Goal: Task Accomplishment & Management: Complete application form

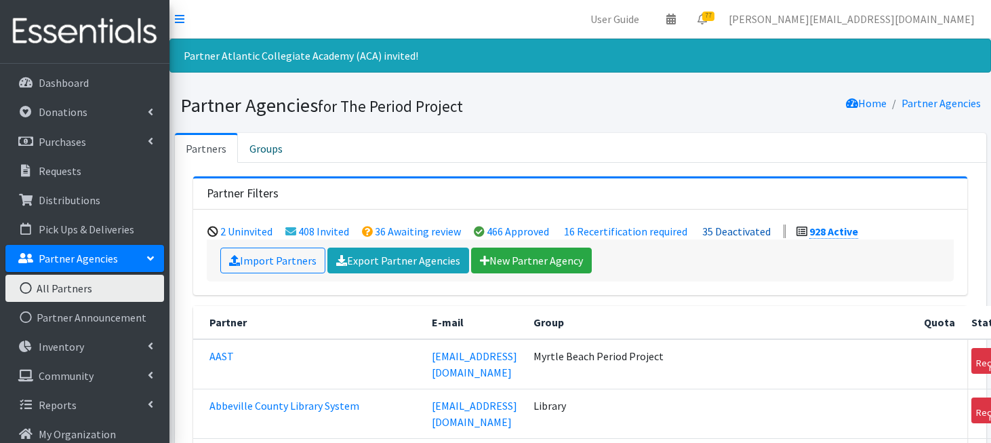
click at [739, 234] on link "35 Deactivated" at bounding box center [736, 231] width 68 height 14
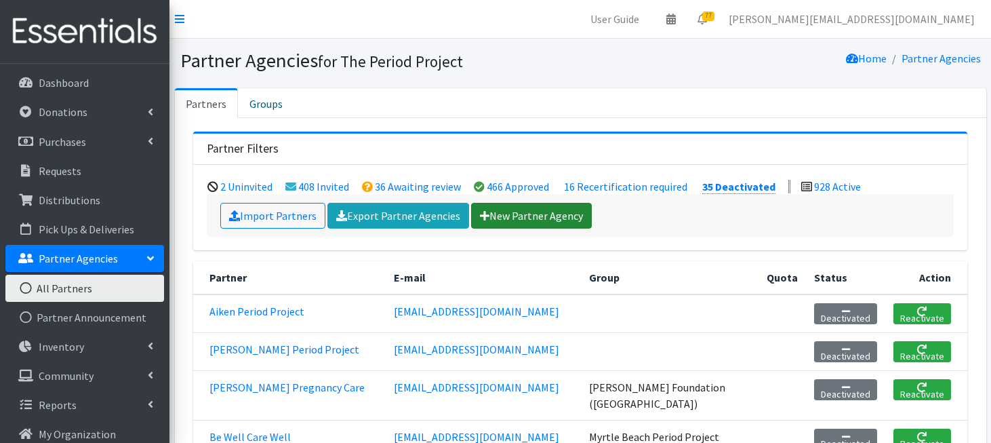
click at [528, 214] on link "New Partner Agency" at bounding box center [531, 216] width 121 height 26
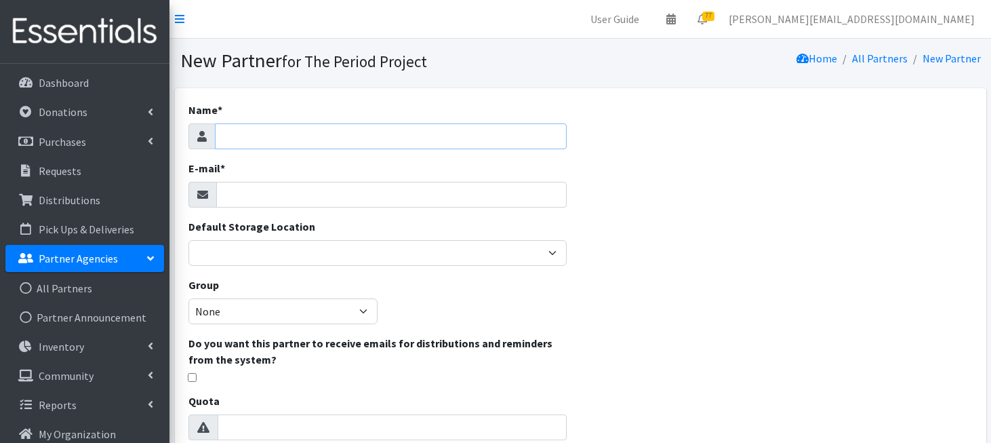
click at [388, 131] on input "Name *" at bounding box center [391, 136] width 352 height 26
type input "Challenges, Inc"
click at [334, 200] on input "E-mail *" at bounding box center [391, 195] width 351 height 26
paste input "Raymond Velazquez <raymondv@challengesinc.org>"
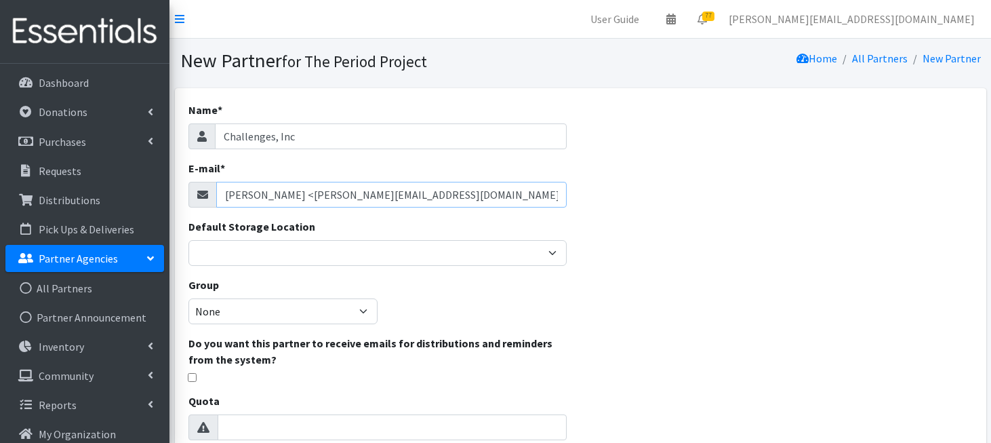
drag, startPoint x: 323, startPoint y: 194, endPoint x: 196, endPoint y: 180, distance: 127.5
click at [195, 182] on div "Raymond Velazquez <raymondv@challengesinc.org>" at bounding box center [377, 195] width 379 height 26
click at [372, 198] on input "raymondv@challengesinc.org>" at bounding box center [391, 195] width 351 height 26
type input "[PERSON_NAME][EMAIL_ADDRESS][DOMAIN_NAME]"
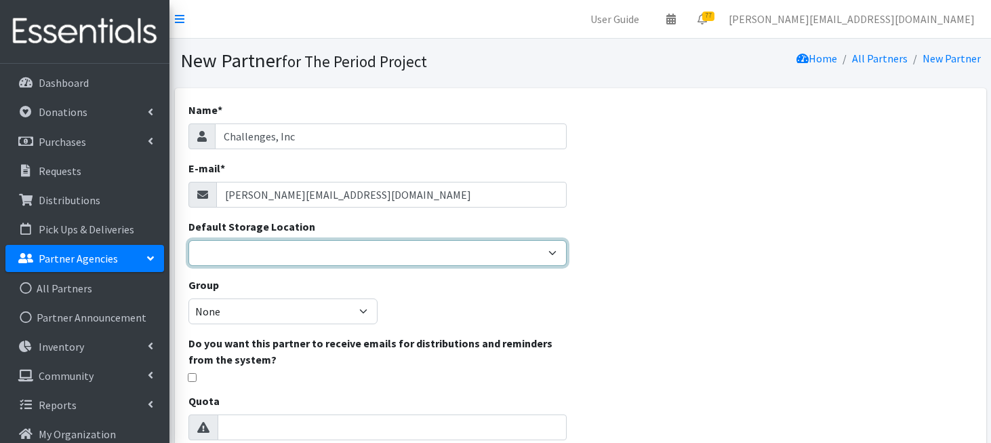
click at [379, 251] on select "Anderson HPP Atlanta, GA Charleston Charlotte Clemson University Columbia chapt…" at bounding box center [377, 253] width 379 height 26
select select "230"
click at [188, 240] on select "Anderson HPP Atlanta, GA Charleston Charlotte Clemson University Columbia chapt…" at bounding box center [377, 253] width 379 height 26
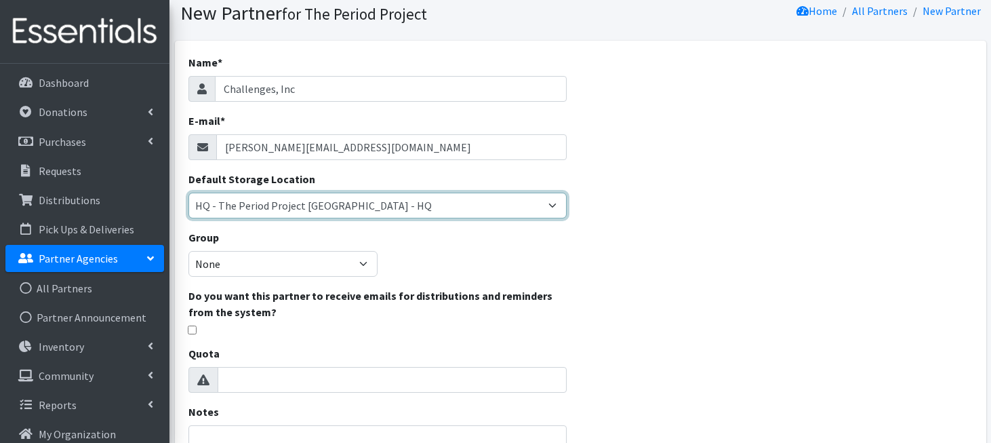
scroll to position [56, 0]
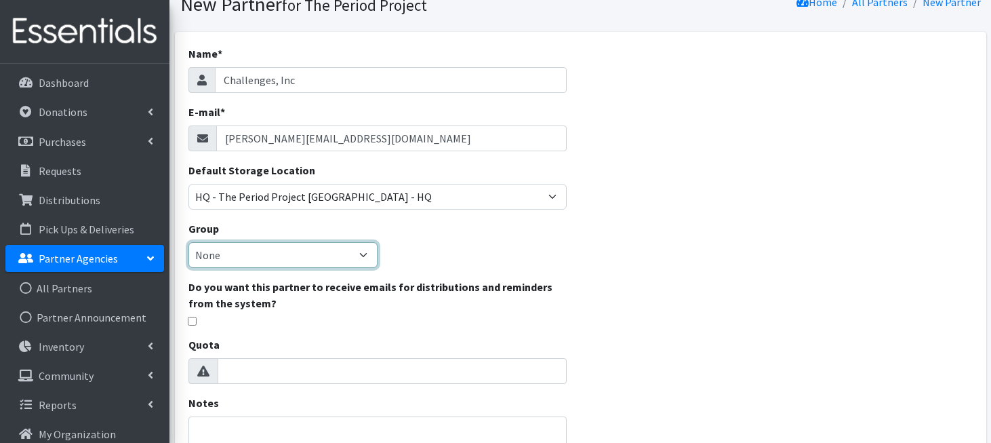
click at [370, 253] on select "None Middle School High School Elementary School Unsheltered Support Head Start…" at bounding box center [282, 255] width 189 height 26
select select "203"
click at [188, 242] on select "None Middle School High School Elementary School Unsheltered Support Head Start…" at bounding box center [282, 255] width 189 height 26
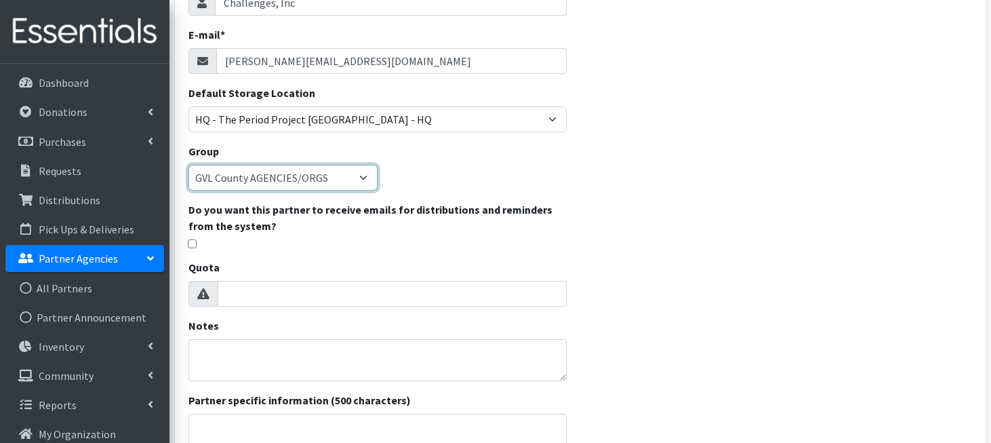
scroll to position [135, 0]
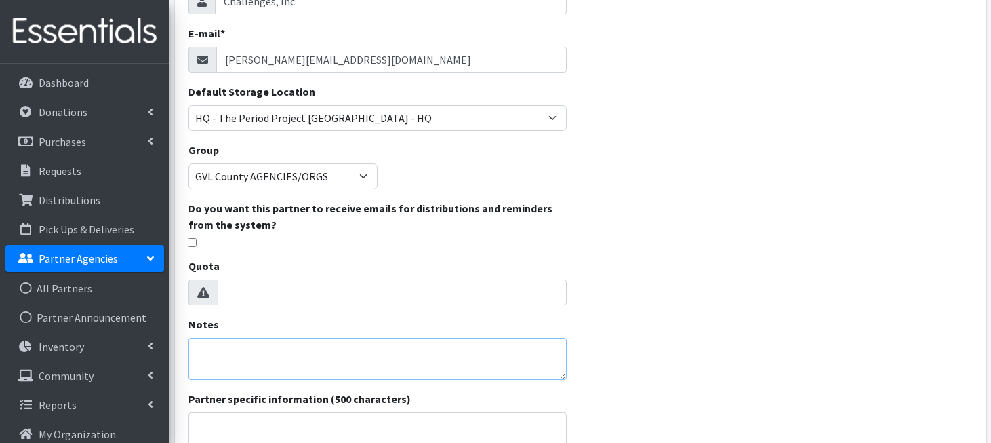
click at [353, 371] on textarea "Notes" at bounding box center [377, 358] width 379 height 42
paste textarea "Raymond Velazquez <"
paste textarea "based in Greenville, South Carolina, and we serve communities across the Upstat…"
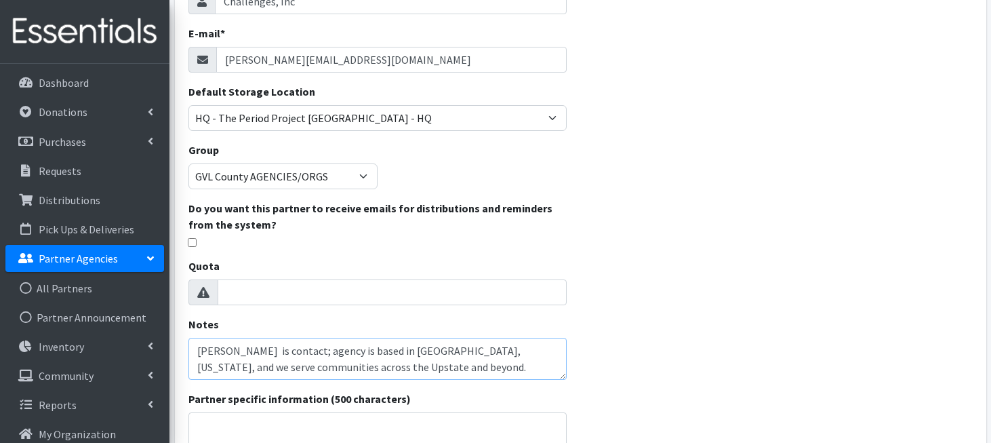
click at [231, 365] on textarea "Raymond Velazquez is contact; agency is based in Greenville, South Carolina, an…" at bounding box center [377, 358] width 379 height 42
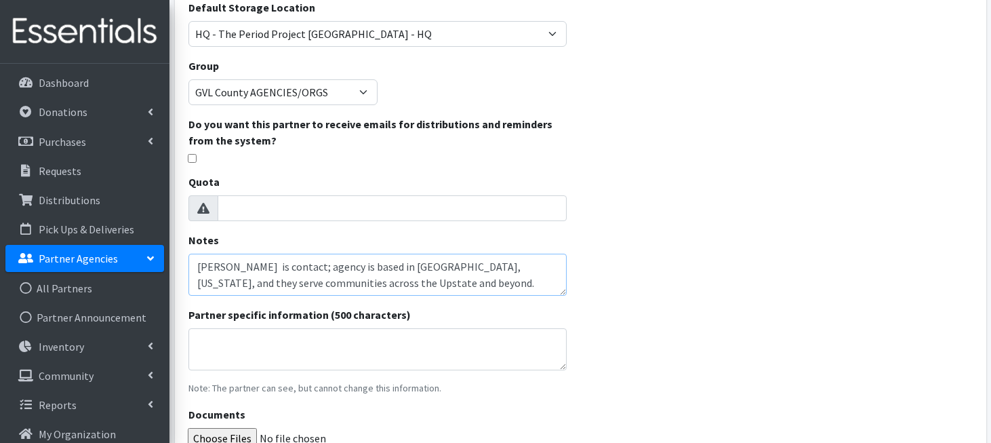
scroll to position [352, 0]
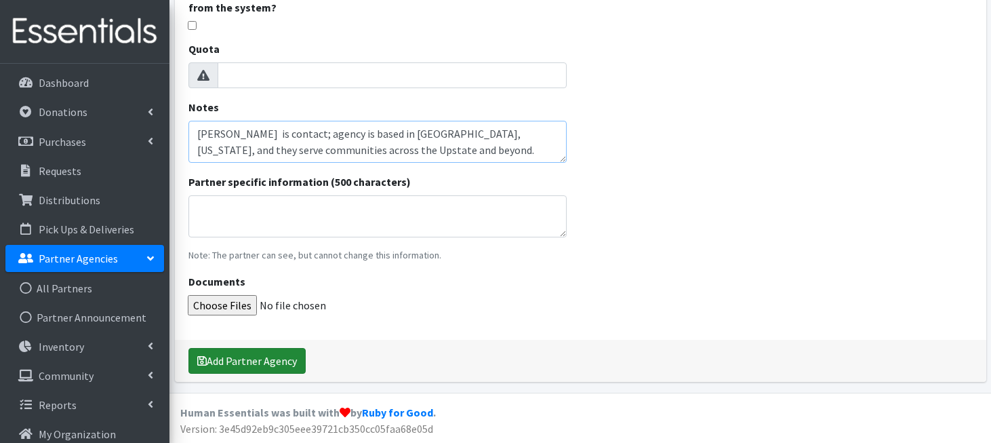
type textarea "Raymond Velazquez is contact; agency is based in Greenville, South Carolina, an…"
click at [258, 360] on button "Add Partner Agency" at bounding box center [246, 361] width 117 height 26
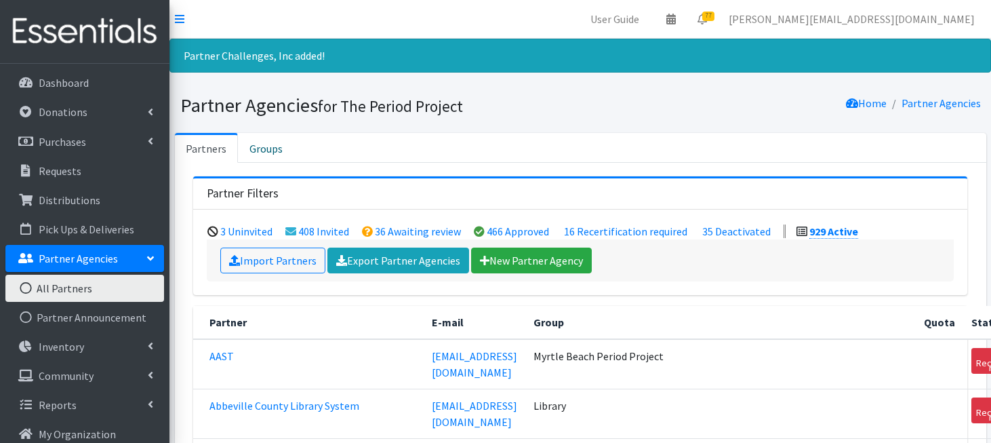
scroll to position [8663, 0]
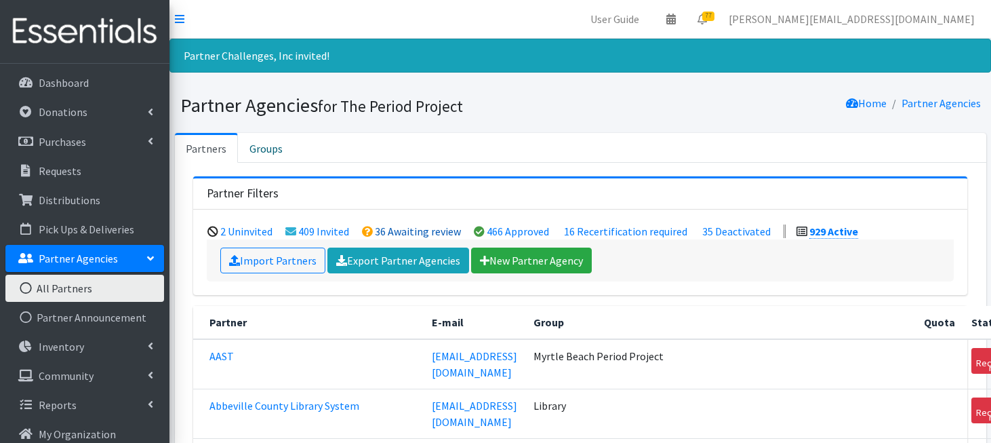
click at [386, 231] on link "36 Awaiting review" at bounding box center [418, 231] width 86 height 14
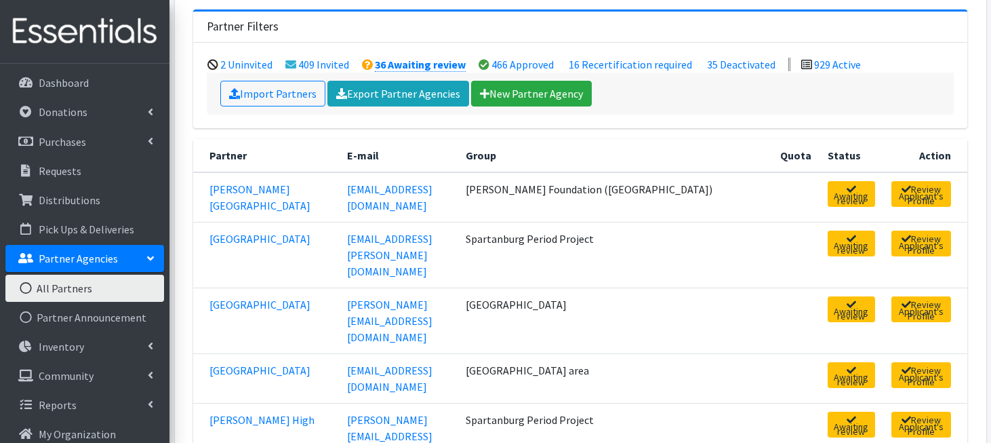
scroll to position [132, 0]
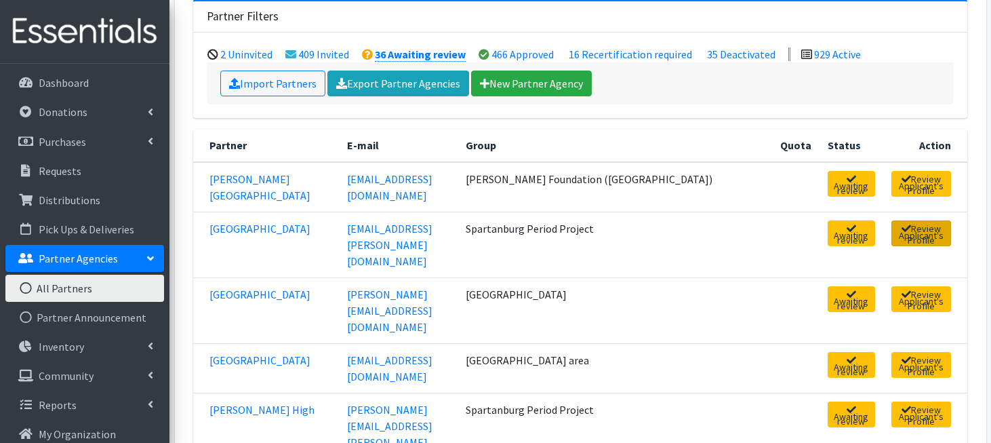
click at [915, 225] on link "Review Applicant's Profile" at bounding box center [921, 233] width 60 height 26
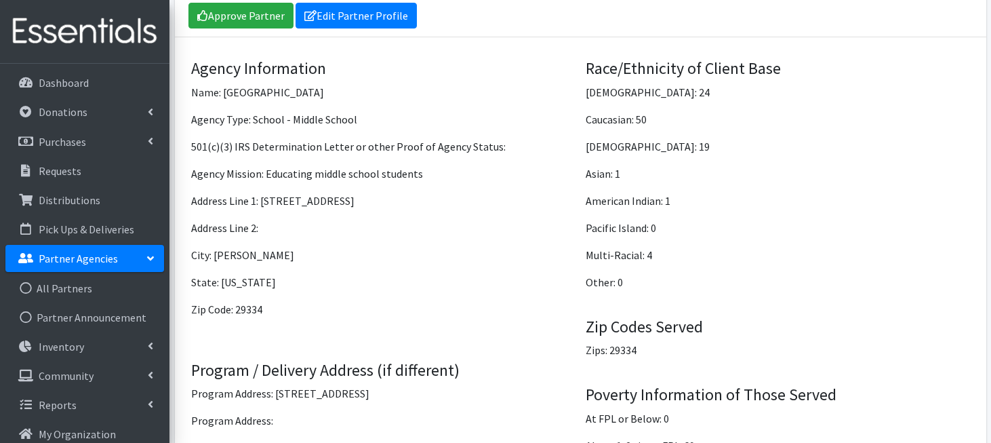
scroll to position [921, 0]
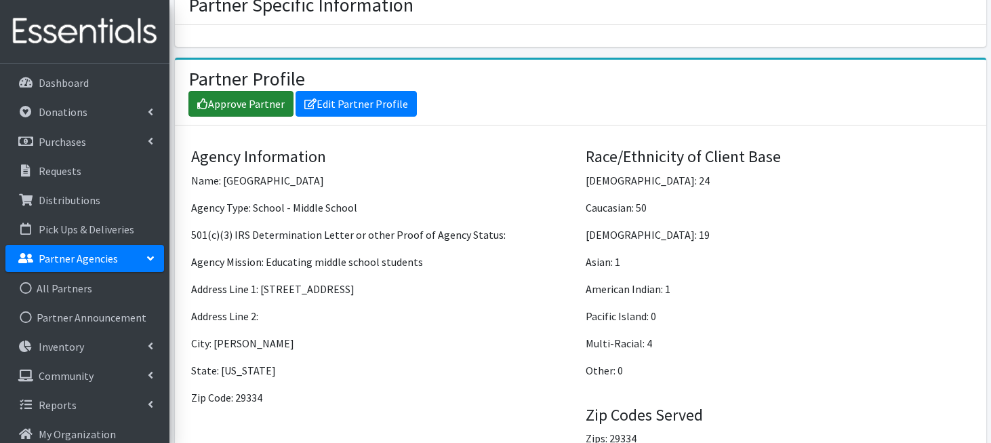
click at [262, 91] on link "Approve Partner" at bounding box center [240, 104] width 105 height 26
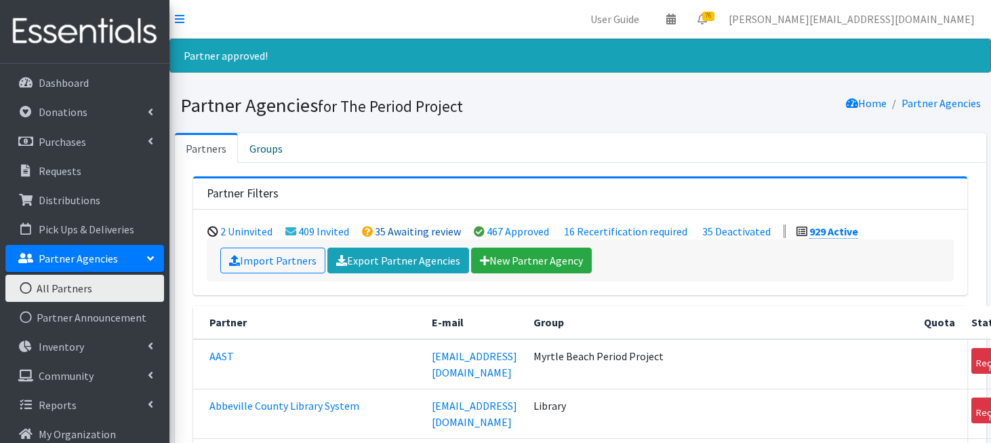
click at [381, 228] on link "35 Awaiting review" at bounding box center [418, 231] width 86 height 14
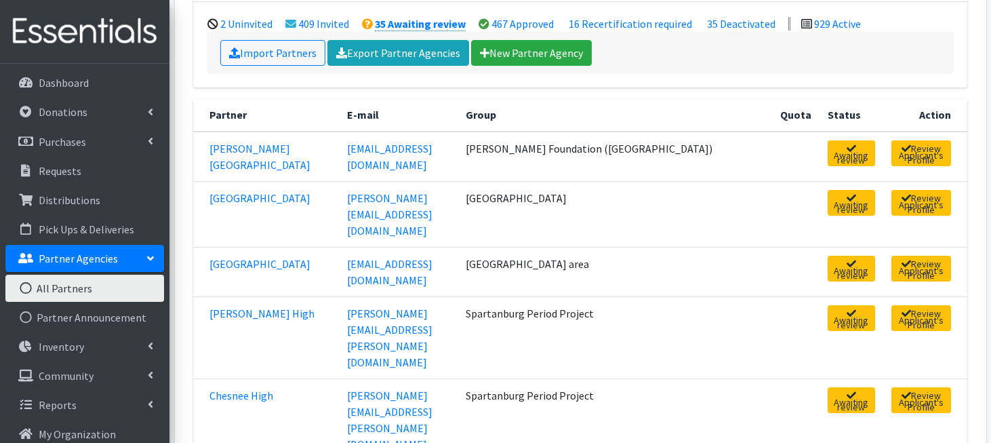
scroll to position [165, 0]
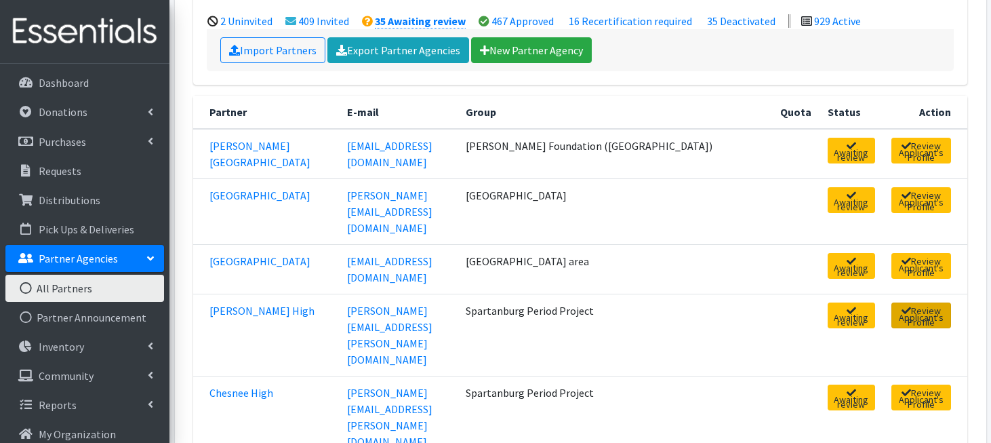
click at [899, 302] on link "Review Applicant's Profile" at bounding box center [921, 315] width 60 height 26
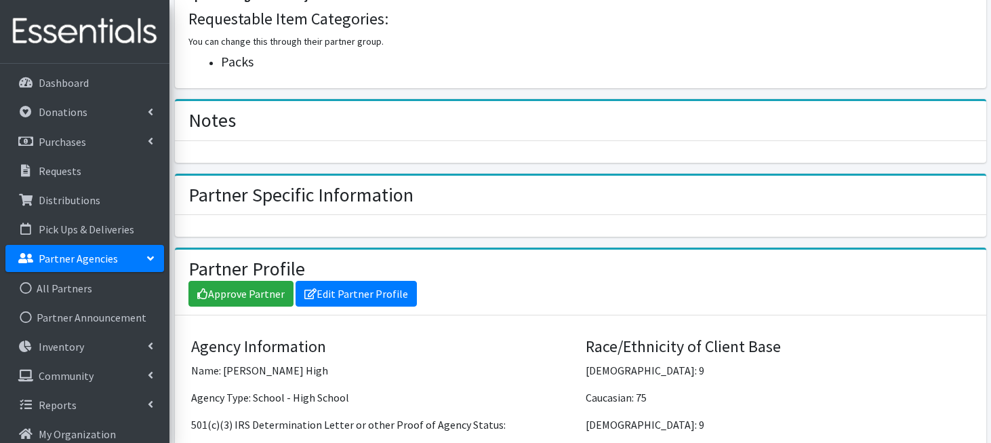
scroll to position [733, 0]
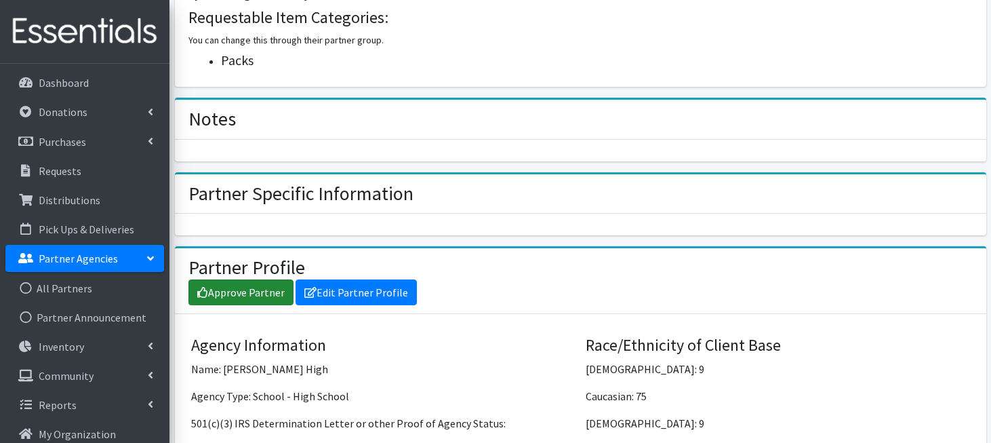
click at [248, 280] on link "Approve Partner" at bounding box center [240, 292] width 105 height 26
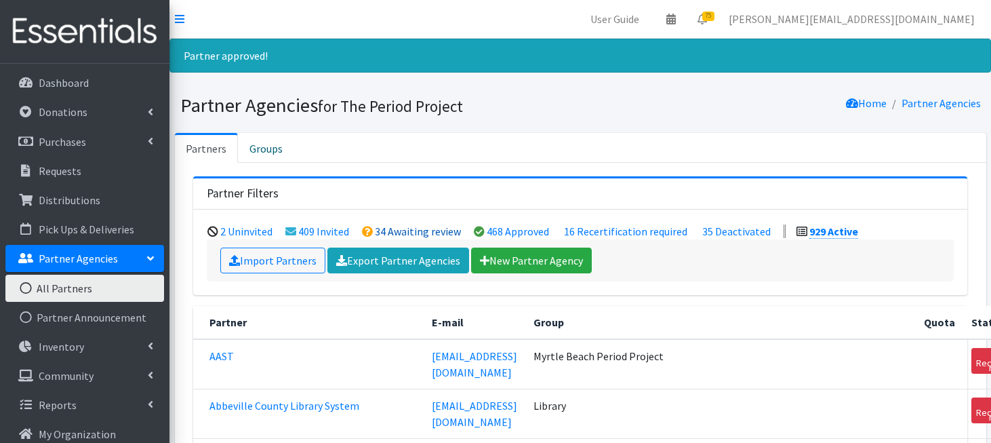
click at [397, 231] on link "34 Awaiting review" at bounding box center [418, 231] width 86 height 14
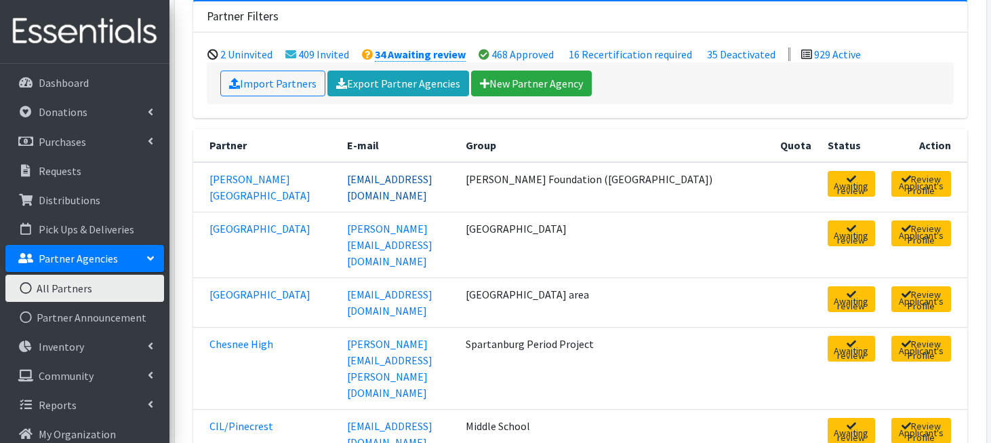
scroll to position [189, 0]
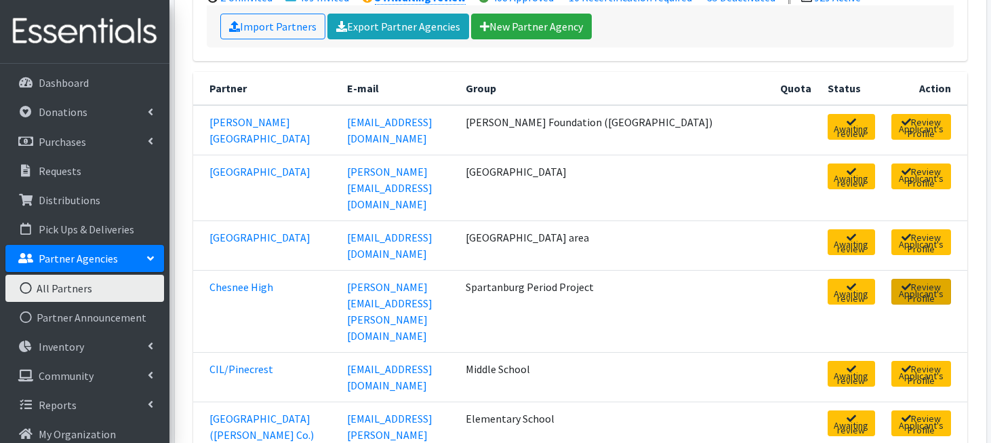
click at [891, 279] on link "Review Applicant's Profile" at bounding box center [921, 292] width 60 height 26
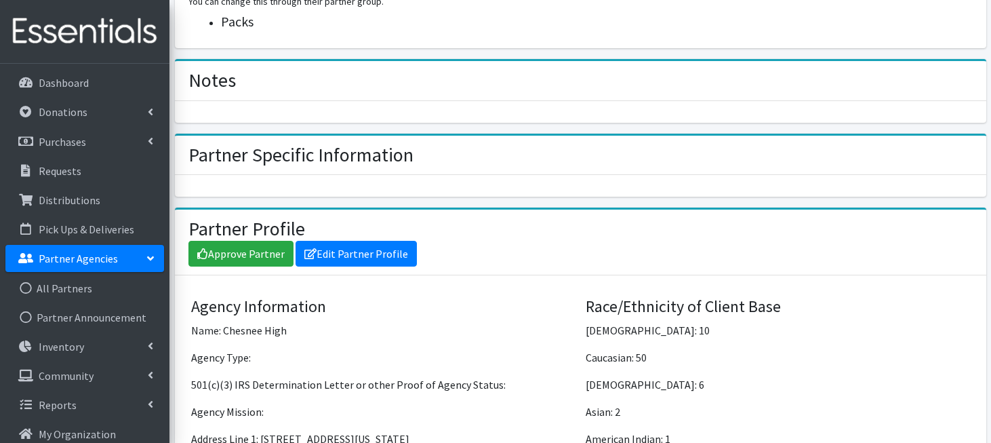
scroll to position [751, 0]
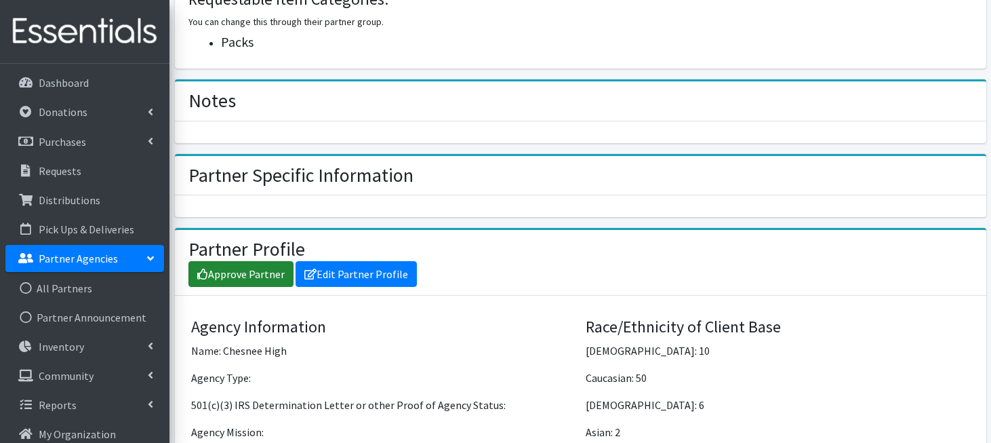
click at [272, 261] on link "Approve Partner" at bounding box center [240, 274] width 105 height 26
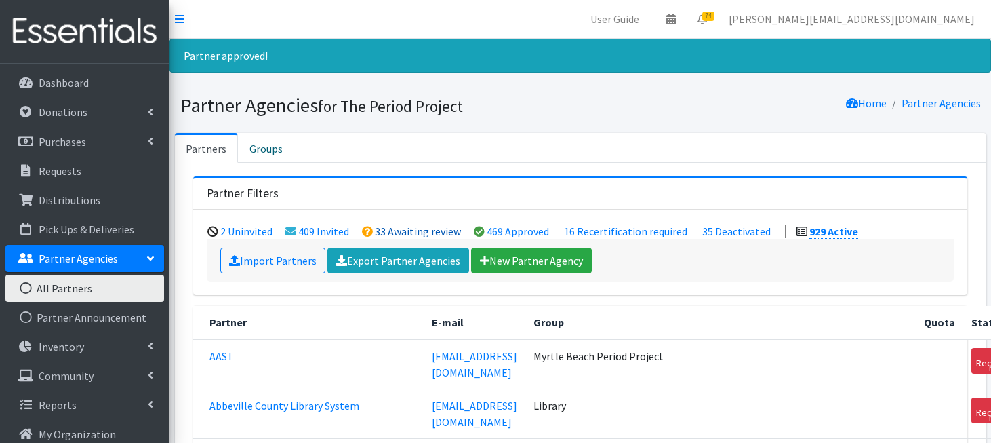
click at [393, 230] on link "33 Awaiting review" at bounding box center [418, 231] width 86 height 14
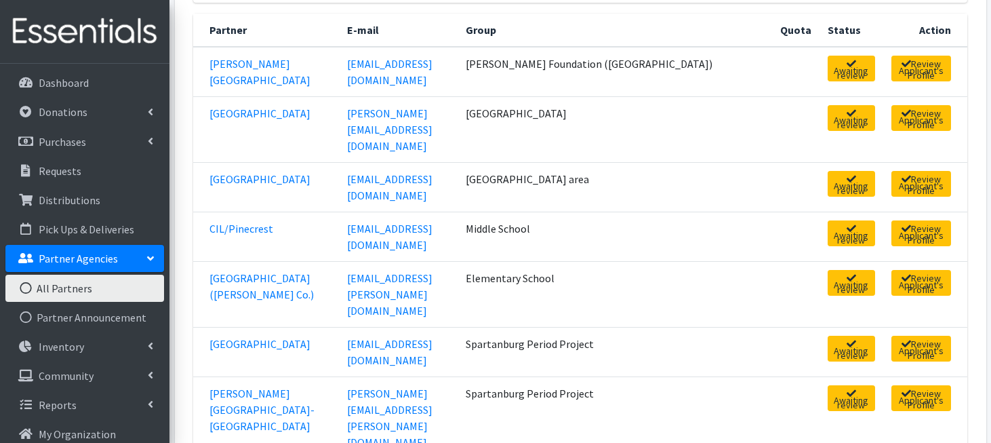
scroll to position [248, 0]
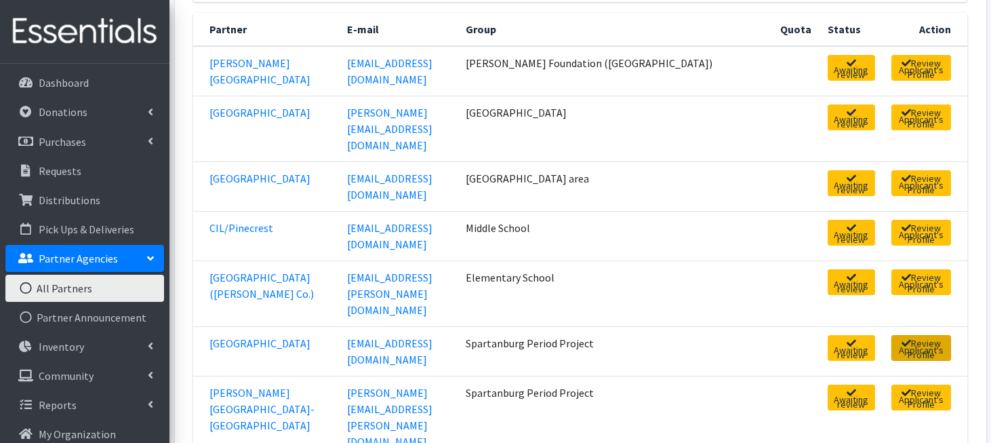
click at [939, 335] on link "Review Applicant's Profile" at bounding box center [921, 348] width 60 height 26
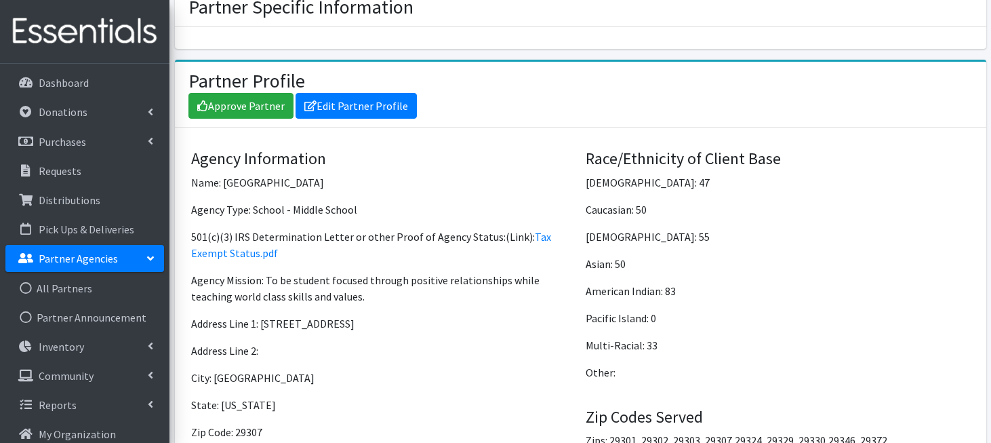
scroll to position [874, 0]
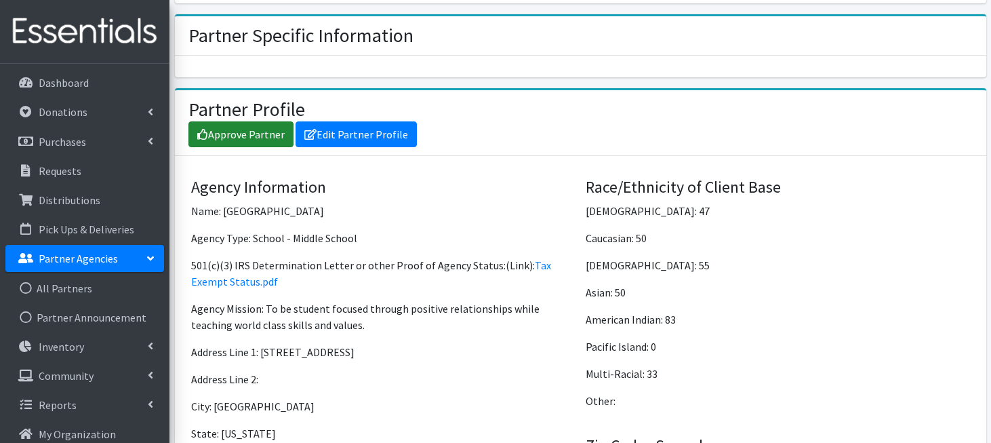
click at [228, 140] on link "Approve Partner" at bounding box center [240, 134] width 105 height 26
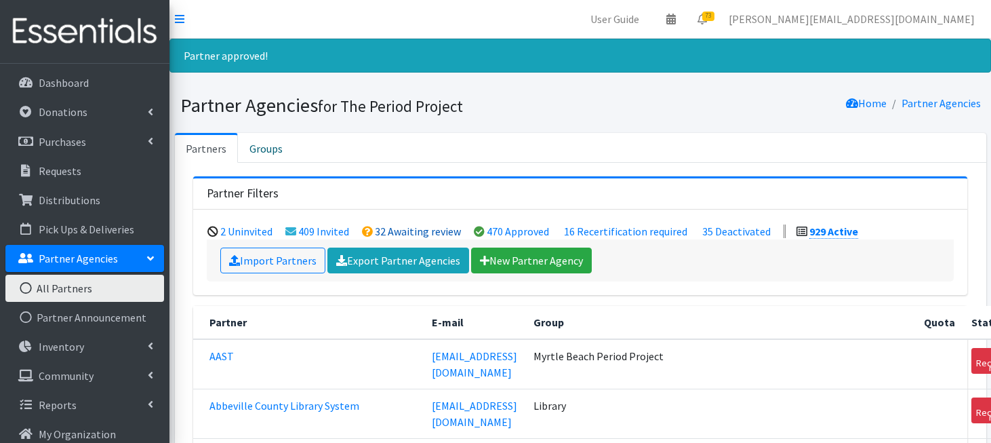
click at [392, 227] on link "32 Awaiting review" at bounding box center [418, 231] width 86 height 14
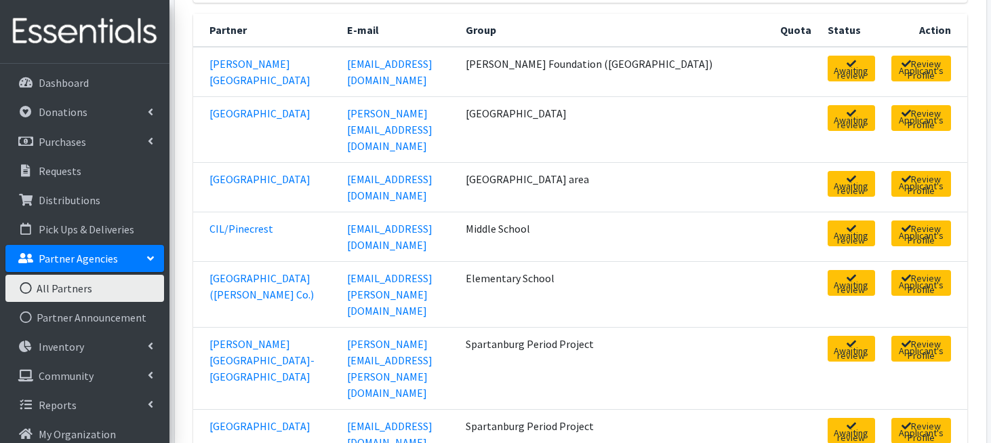
scroll to position [249, 0]
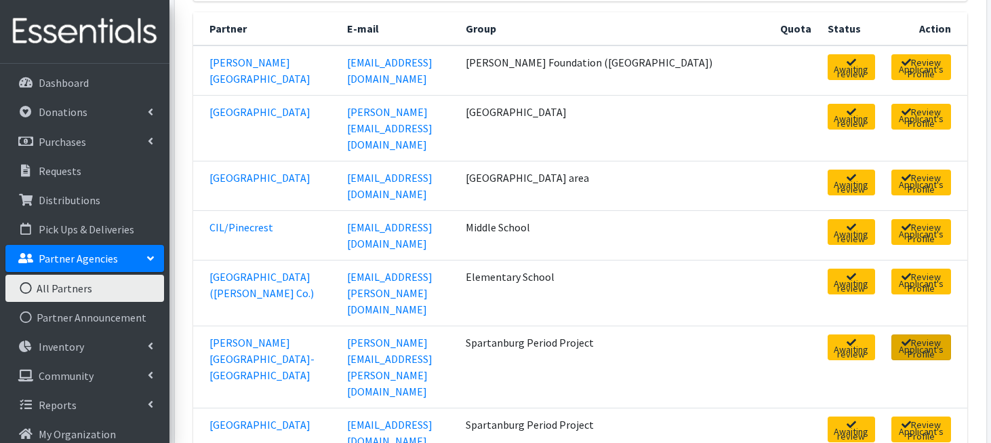
click at [891, 334] on link "Review Applicant's Profile" at bounding box center [921, 347] width 60 height 26
click at [891, 416] on link "Review Applicant's Profile" at bounding box center [921, 429] width 60 height 26
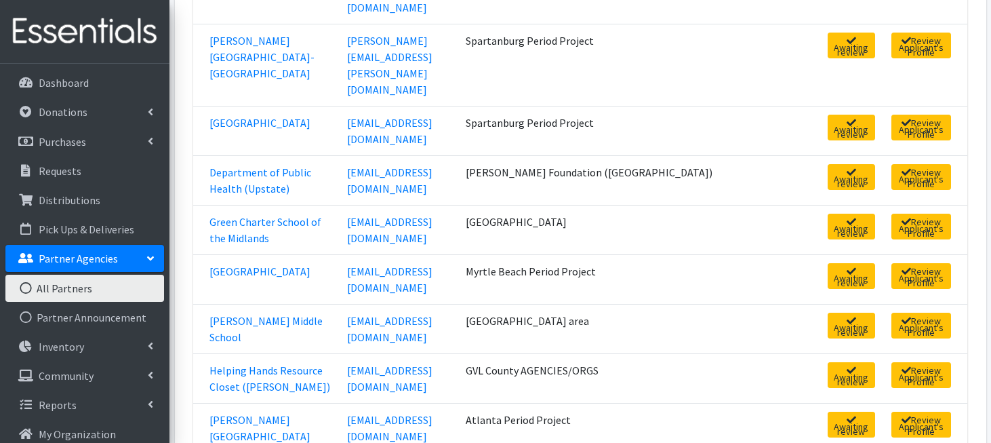
scroll to position [613, 0]
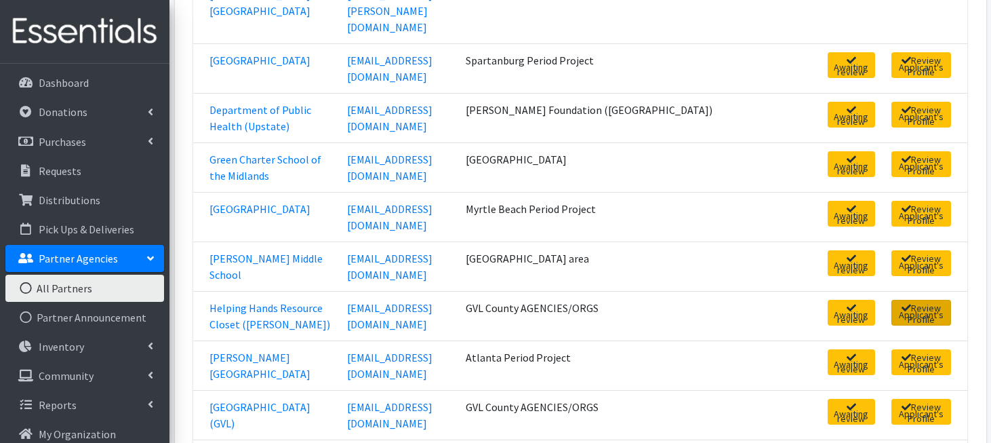
click at [924, 300] on link "Review Applicant's Profile" at bounding box center [921, 313] width 60 height 26
click at [910, 300] on link "Review Applicant's Profile" at bounding box center [921, 313] width 60 height 26
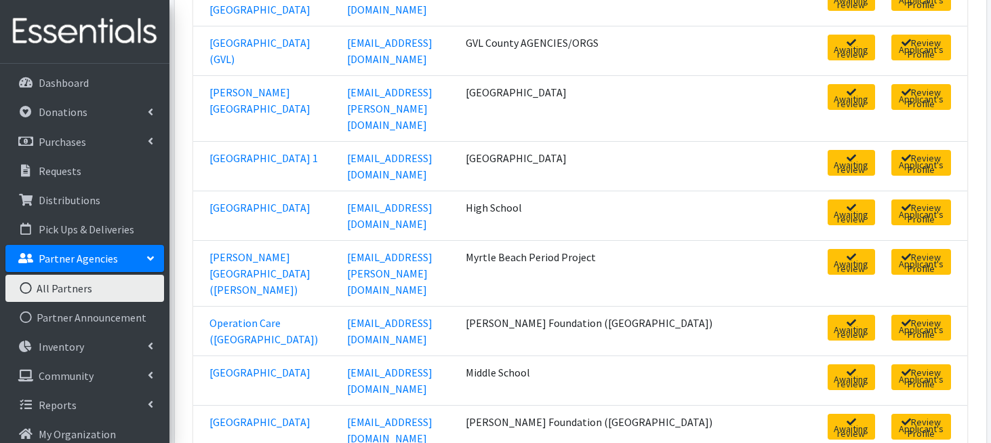
scroll to position [978, 0]
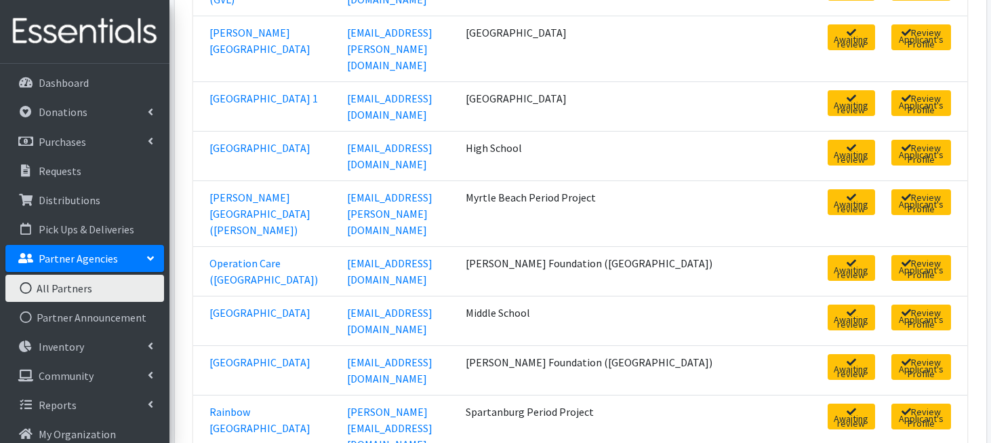
scroll to position [1048, 0]
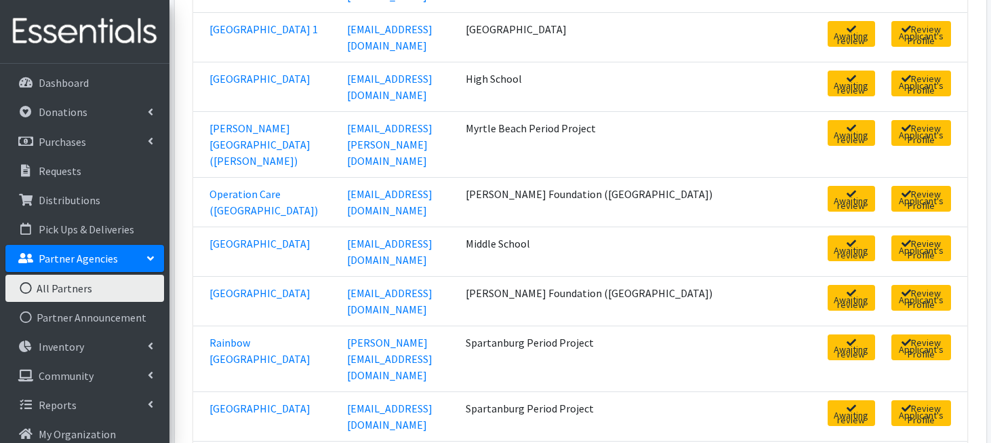
scroll to position [1106, 0]
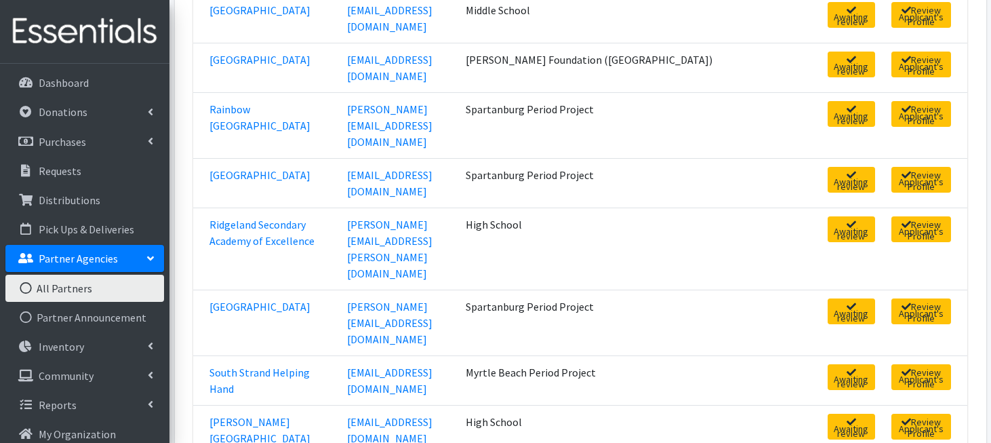
scroll to position [1339, 0]
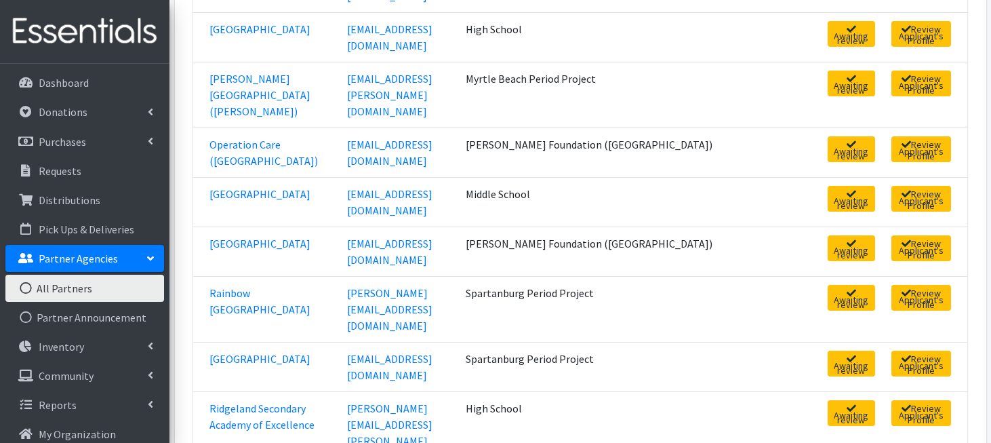
scroll to position [1147, 0]
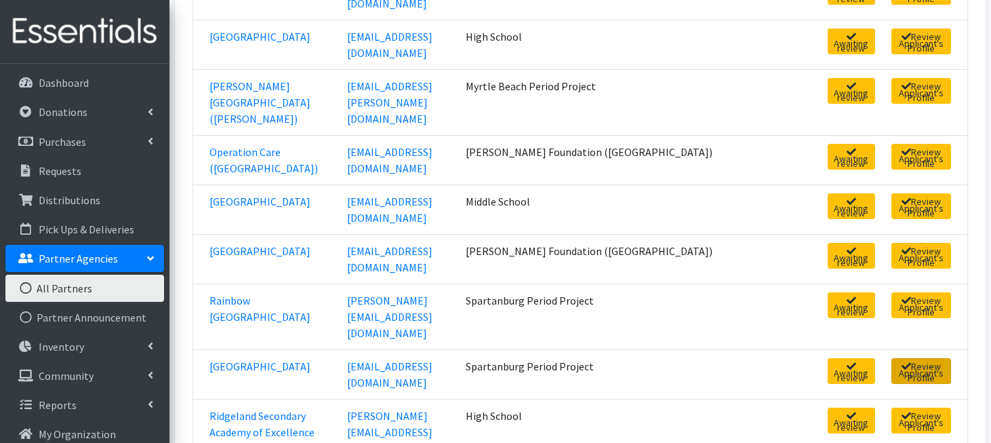
click at [891, 358] on link "Review Applicant's Profile" at bounding box center [921, 371] width 60 height 26
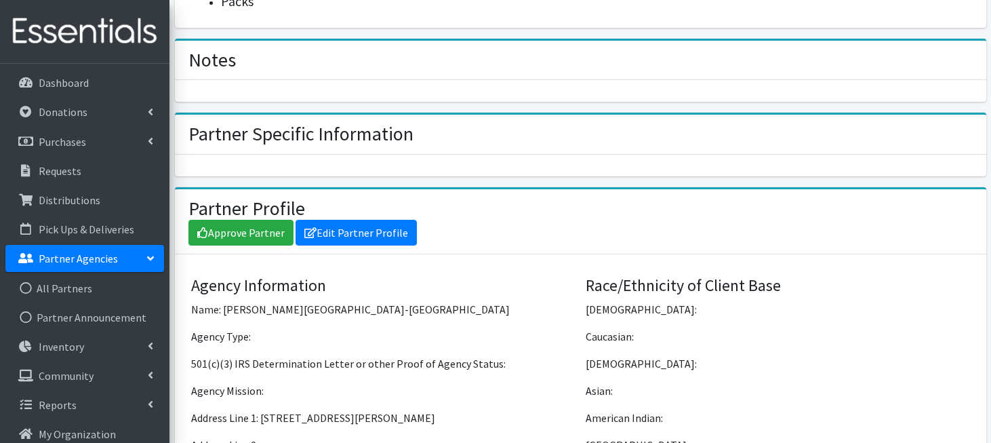
scroll to position [962, 0]
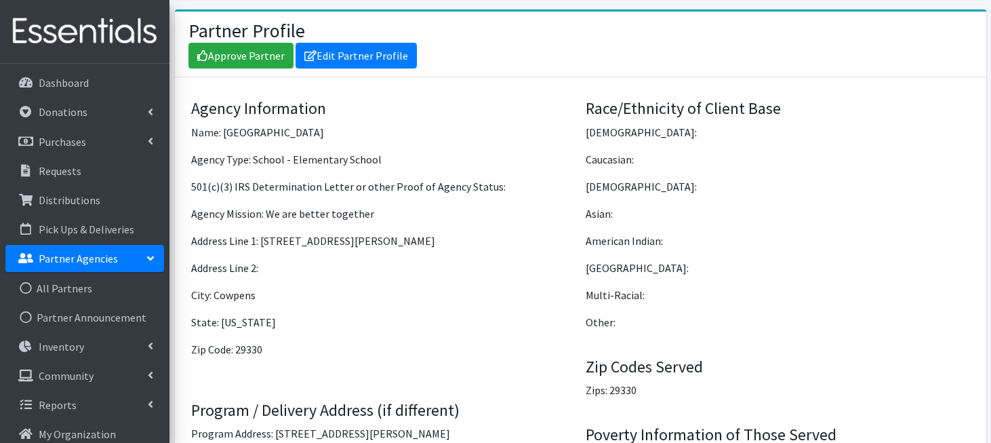
scroll to position [962, 0]
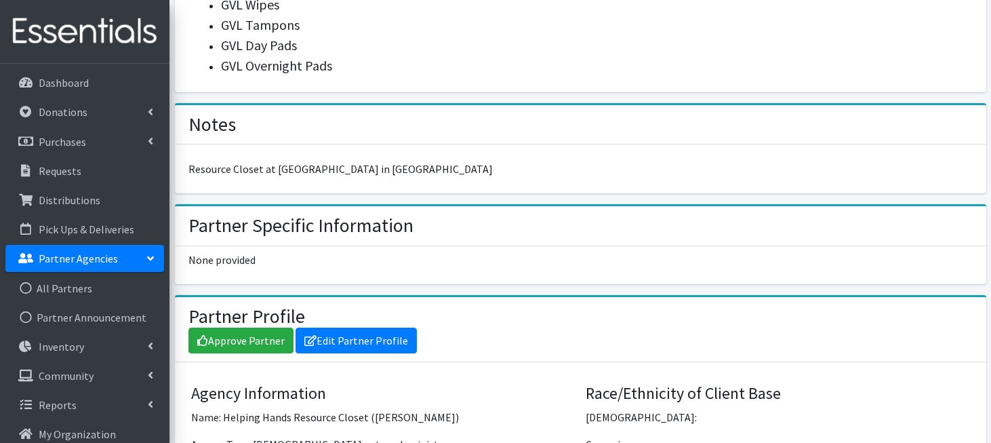
scroll to position [845, 0]
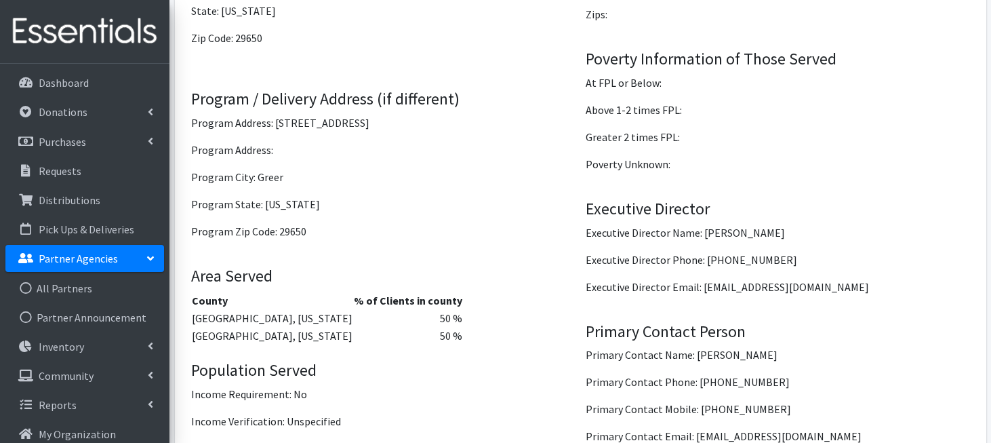
scroll to position [1520, 0]
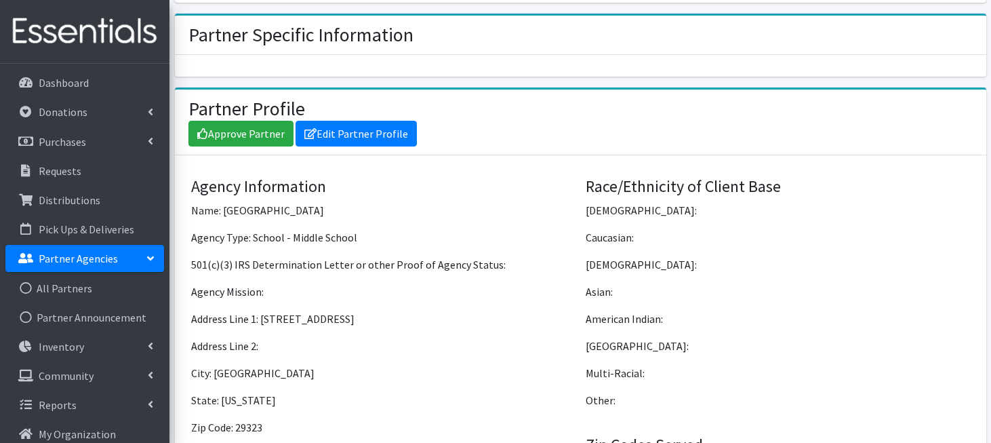
scroll to position [962, 0]
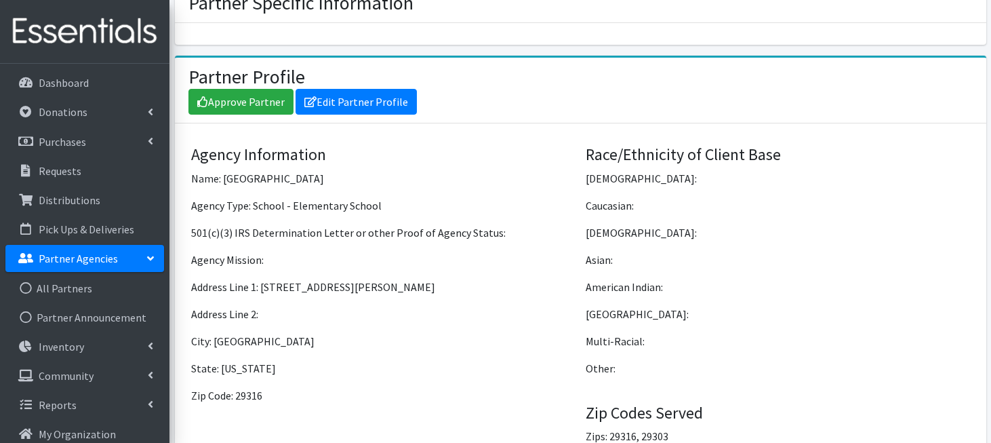
scroll to position [962, 0]
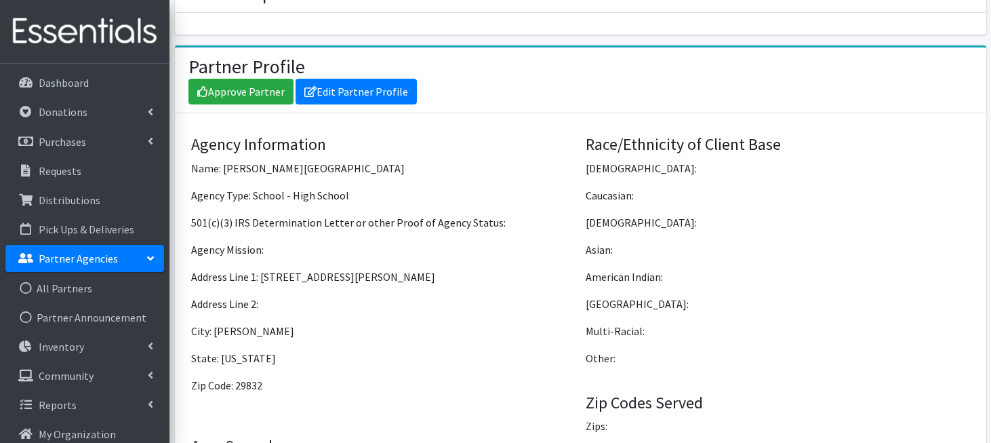
scroll to position [1091, 0]
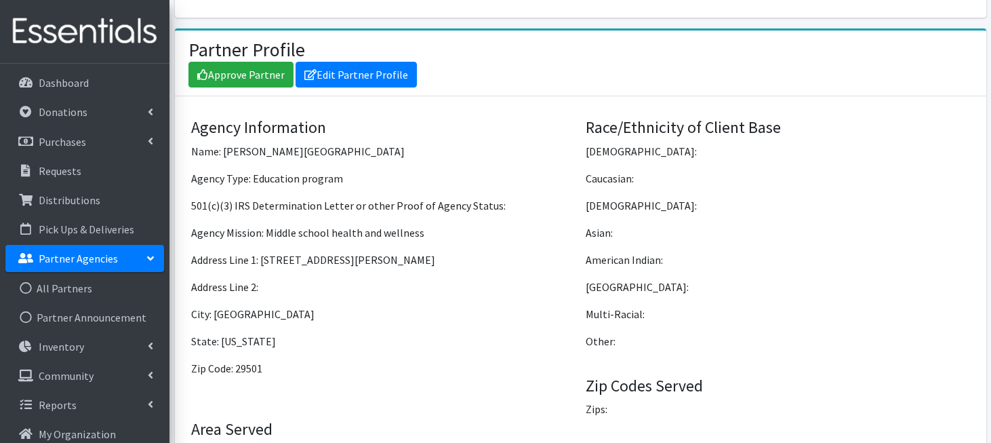
scroll to position [1006, 0]
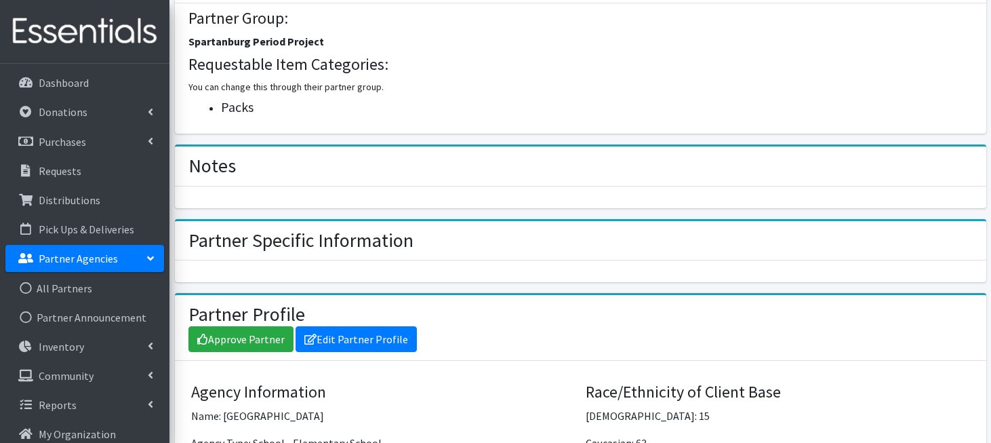
scroll to position [579, 0]
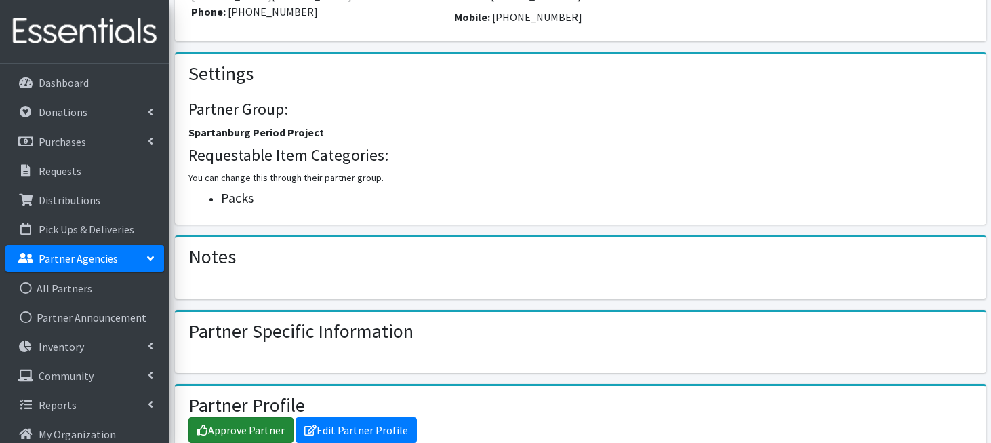
click at [227, 436] on link "Approve Partner" at bounding box center [240, 430] width 105 height 26
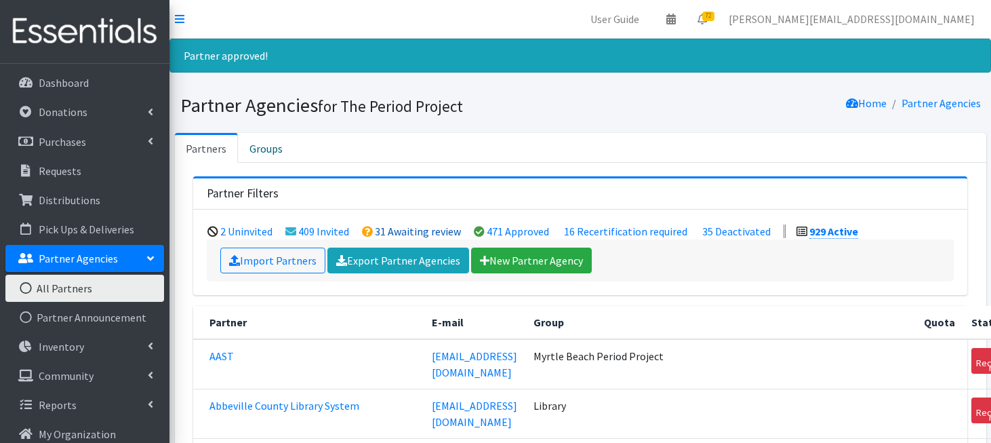
click at [401, 228] on link "31 Awaiting review" at bounding box center [418, 231] width 86 height 14
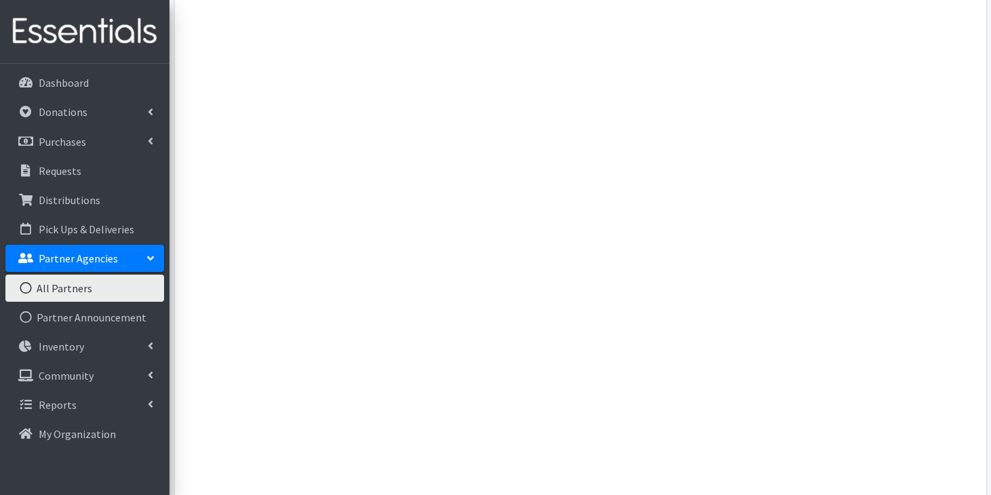
scroll to position [10308, 0]
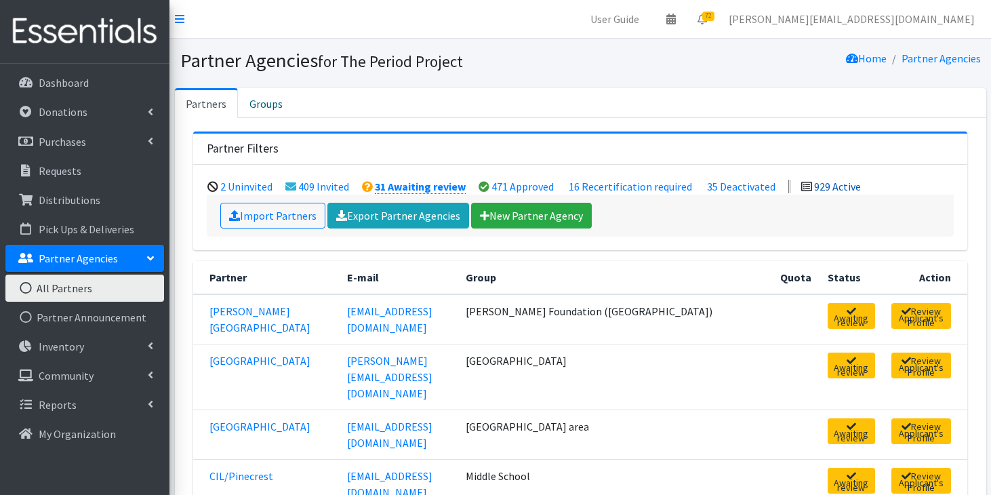
click at [817, 191] on link "929 Active" at bounding box center [837, 187] width 47 height 14
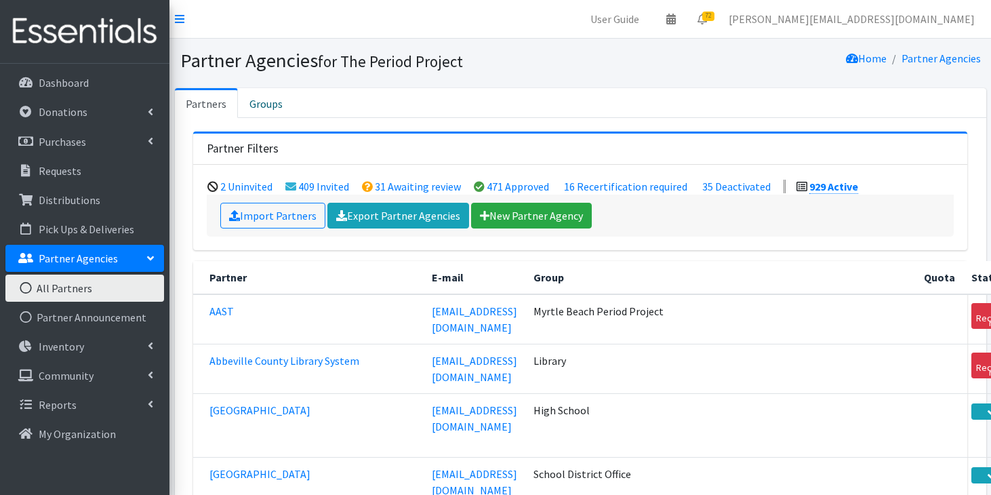
click at [64, 292] on link "All Partners" at bounding box center [84, 287] width 159 height 27
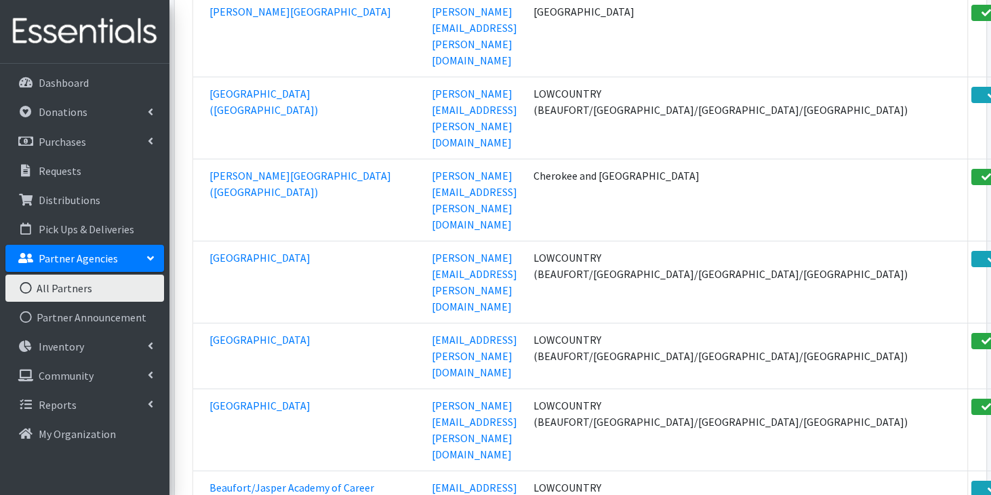
scroll to position [27352, 0]
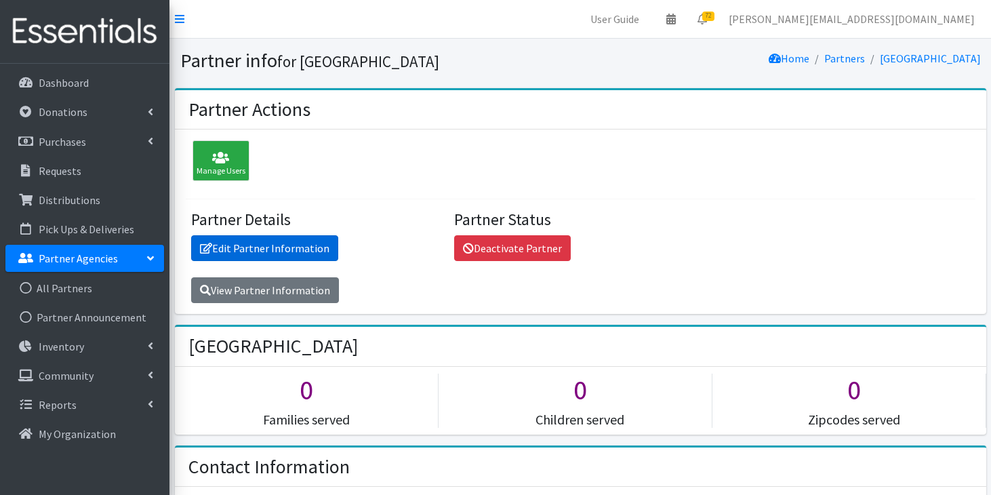
click at [274, 243] on link "Edit Partner Information" at bounding box center [264, 248] width 147 height 26
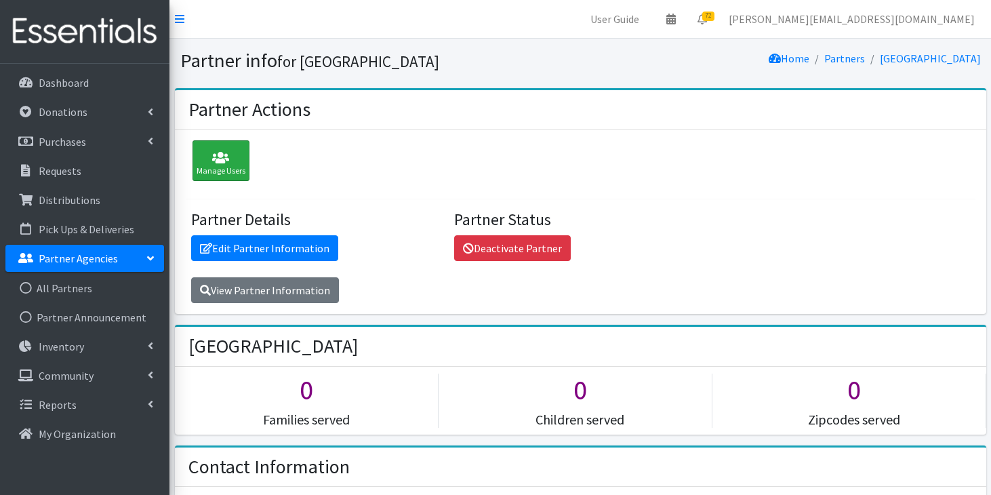
click at [221, 159] on icon at bounding box center [221, 158] width 49 height 14
